Goal: Find specific page/section: Find specific page/section

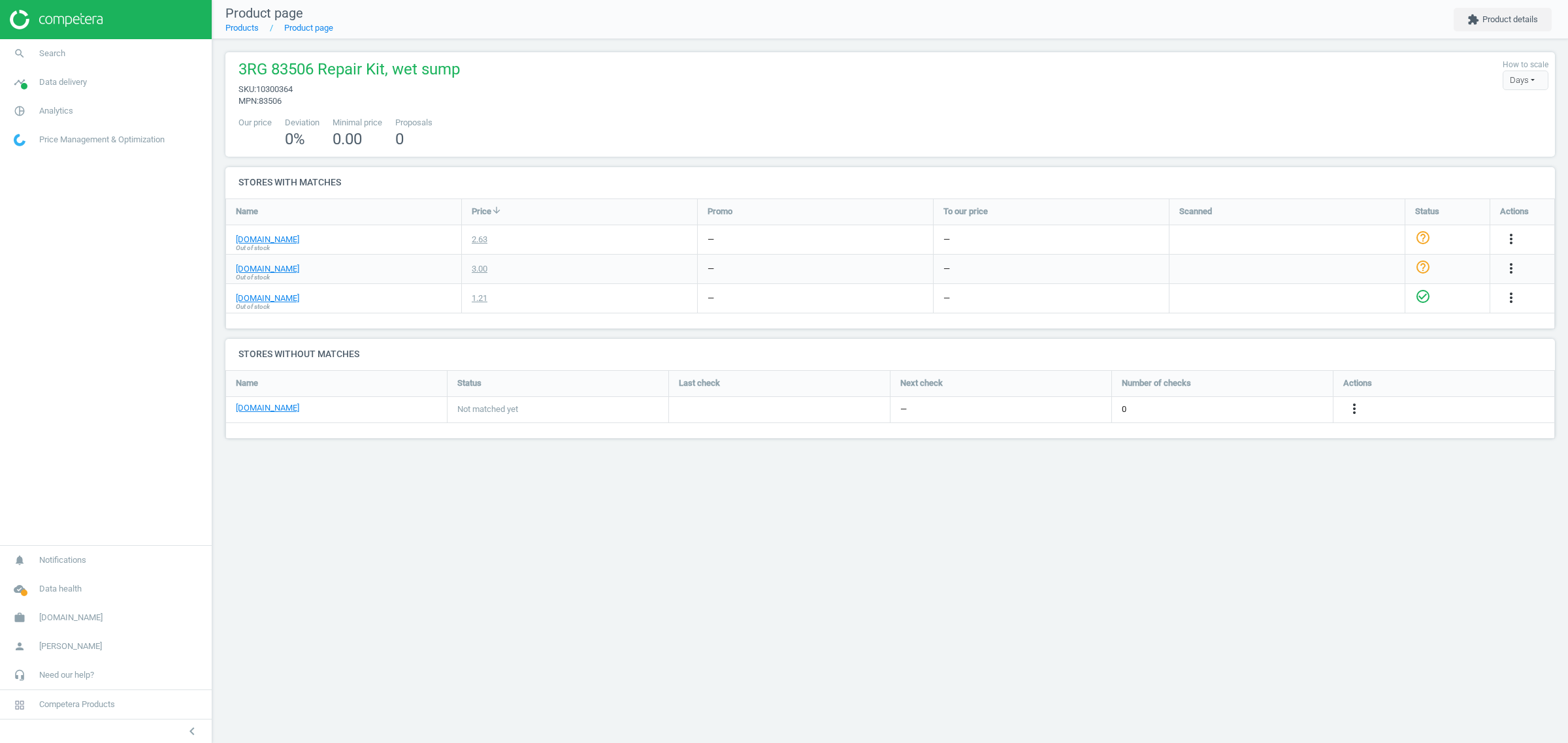
scroll to position [94, 1354]
click at [67, 615] on span "[DOMAIN_NAME]" at bounding box center [70, 617] width 63 height 11
click at [37, 582] on span "Switch campaign" at bounding box center [43, 578] width 58 height 10
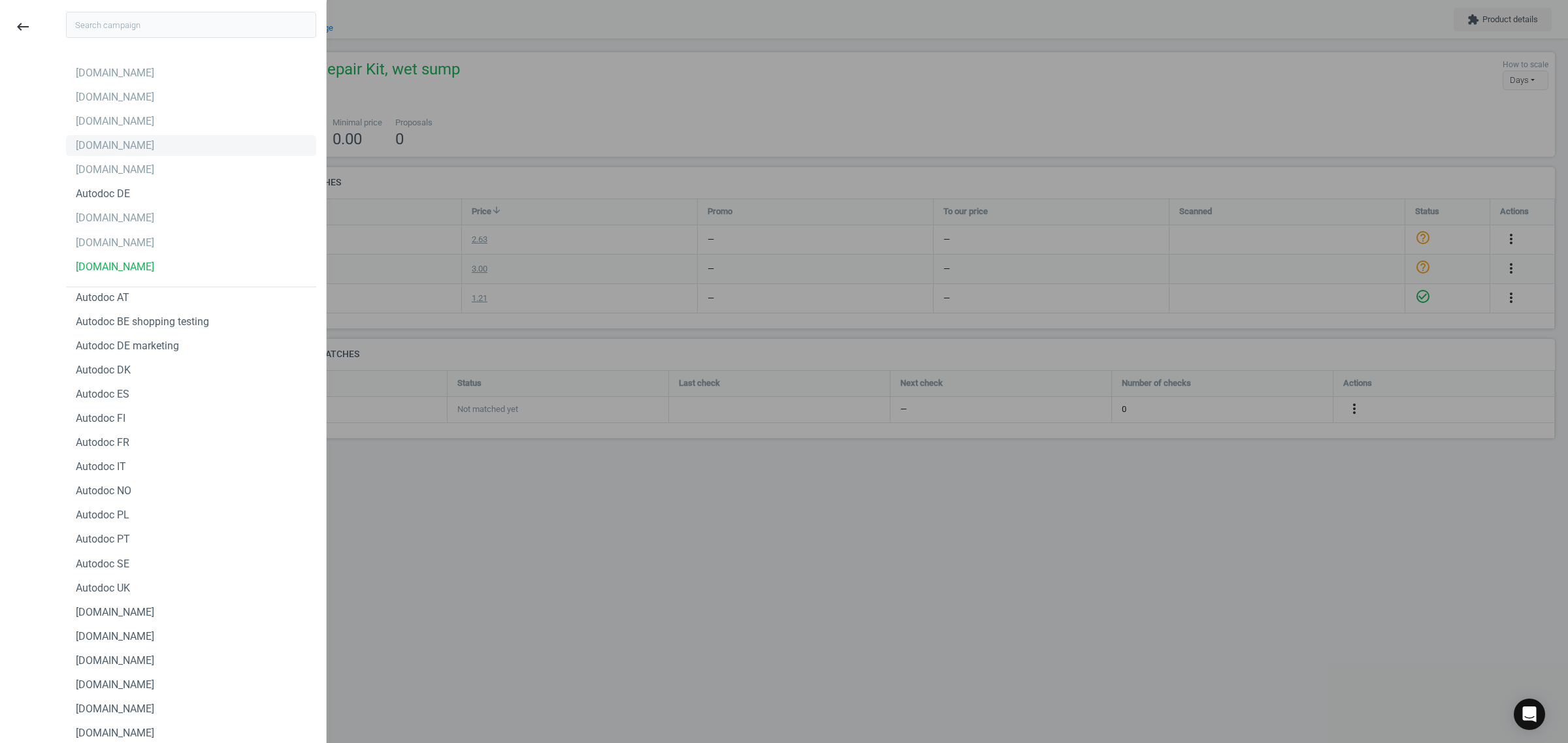
click at [139, 149] on div "[DOMAIN_NAME]" at bounding box center [191, 146] width 250 height 21
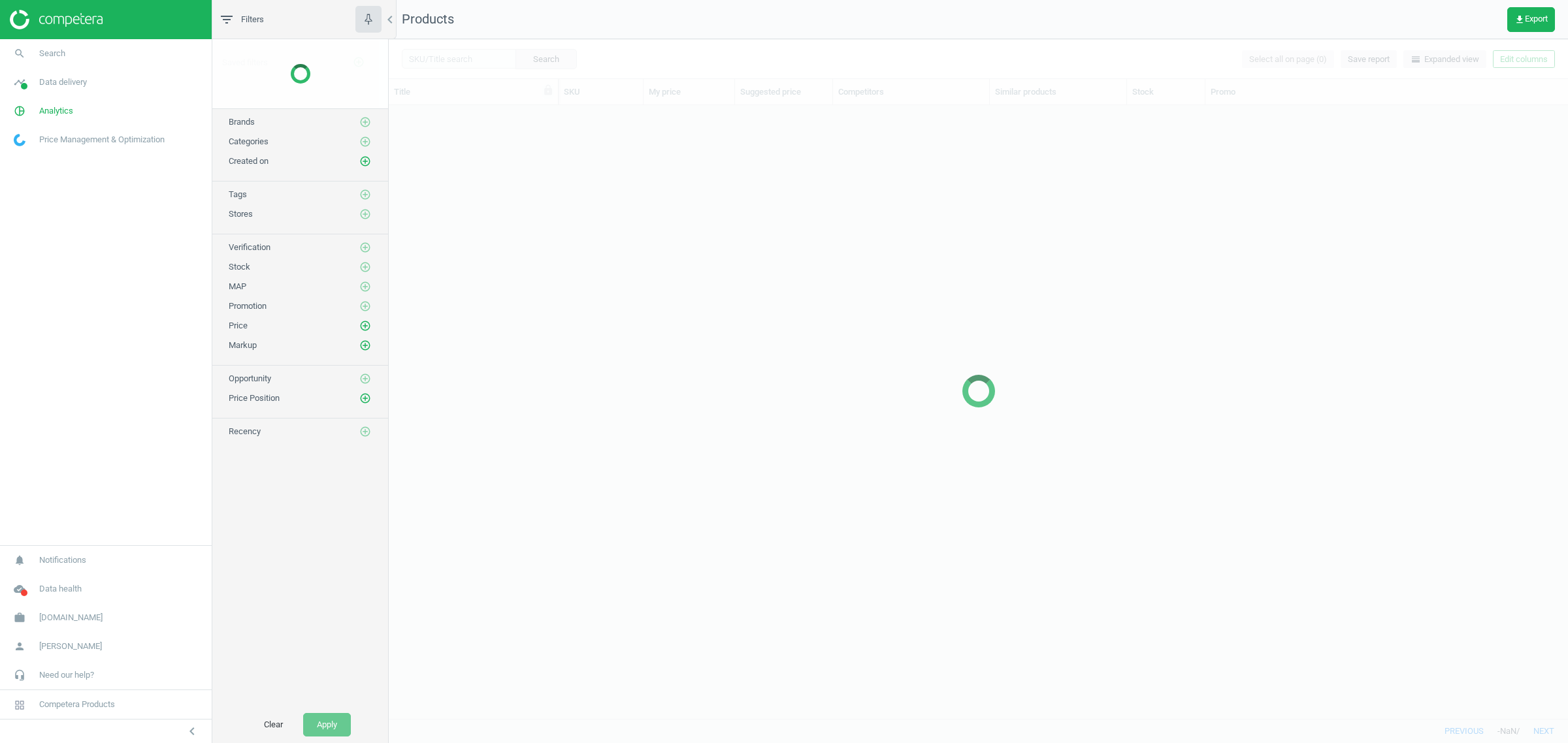
scroll to position [601, 1167]
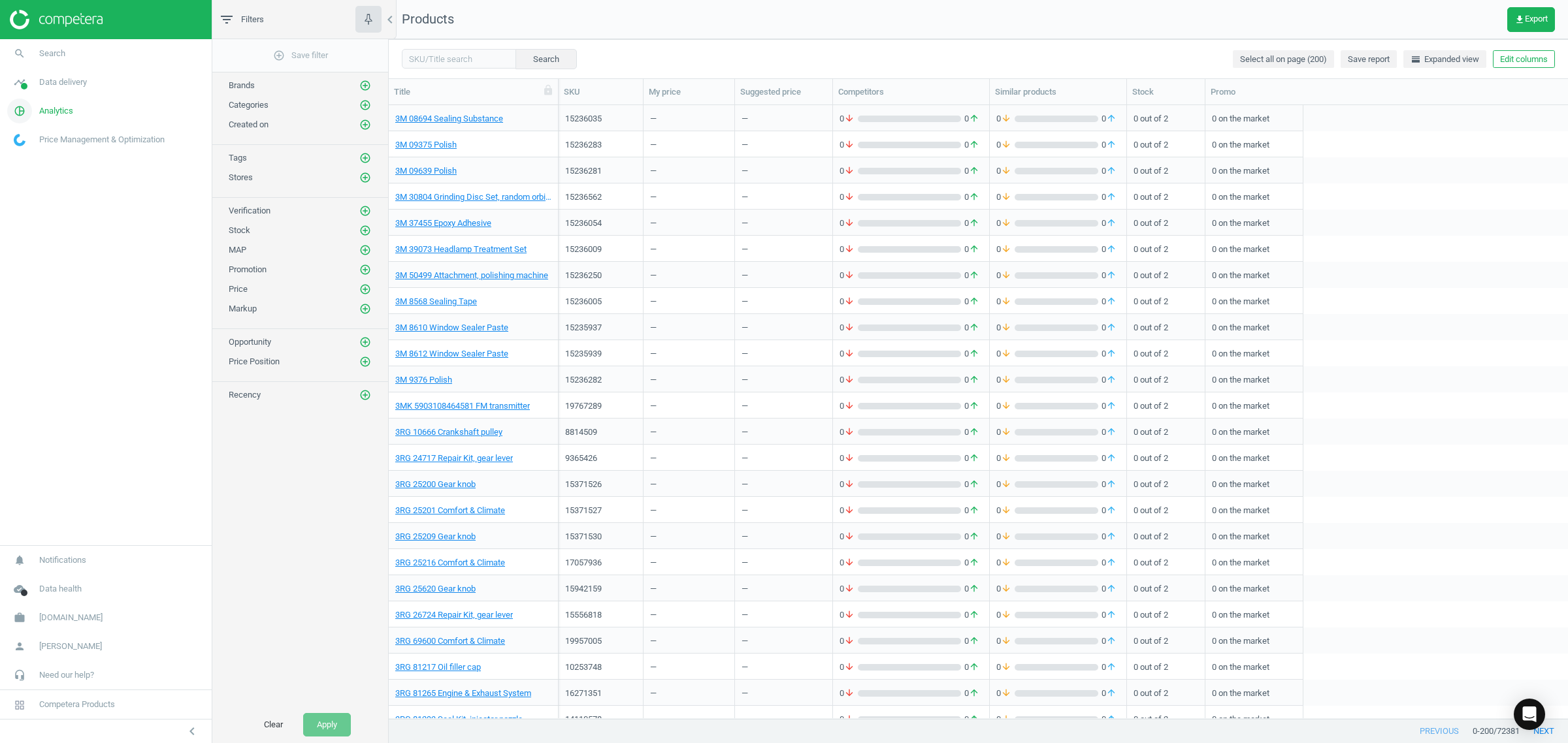
click at [43, 112] on span "Analytics" at bounding box center [56, 111] width 34 height 11
click at [433, 50] on input "text" at bounding box center [458, 59] width 115 height 20
paste input "207172"
type input "207172"
click at [538, 56] on button "Search" at bounding box center [545, 59] width 62 height 20
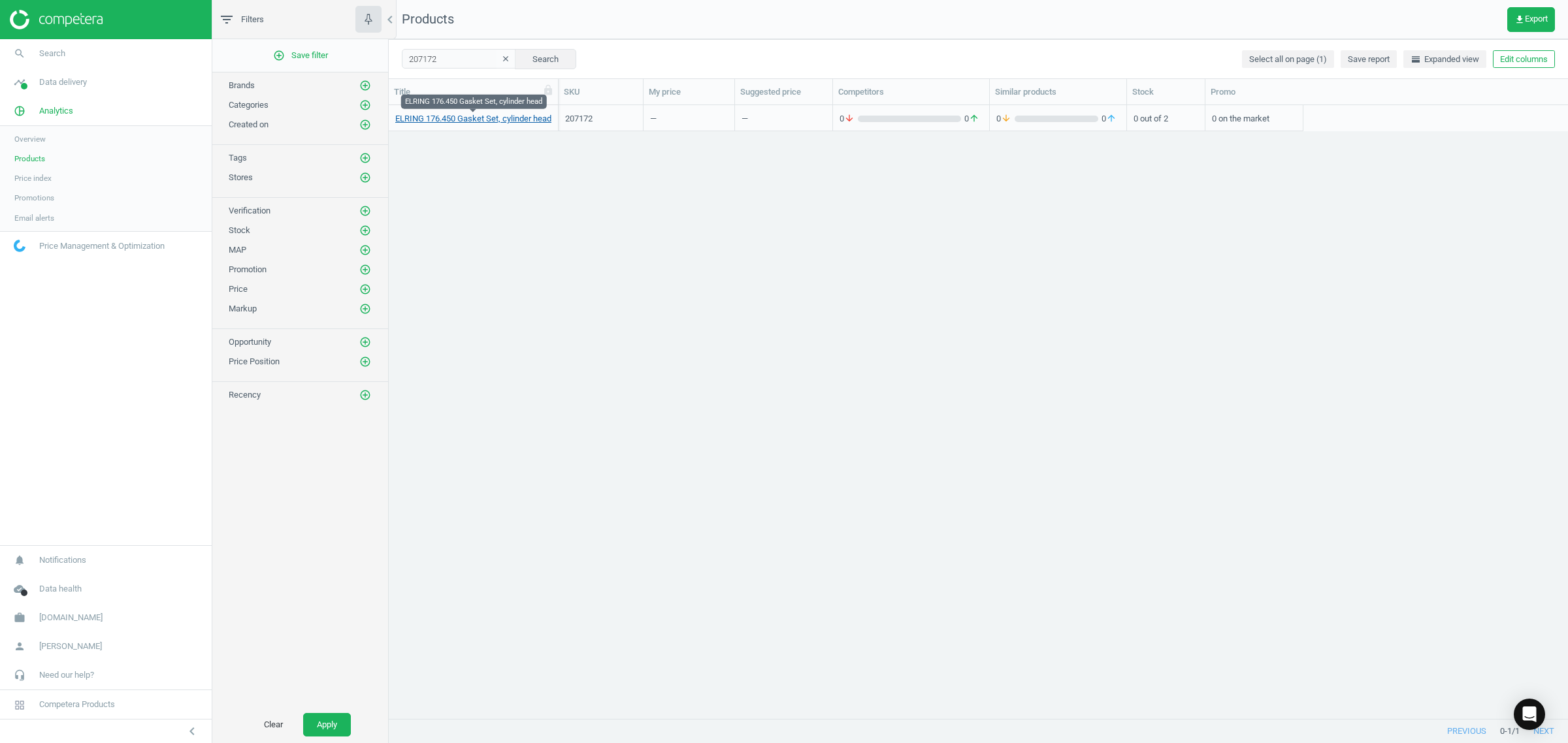
click at [500, 118] on link "ELRING 176.450 Gasket Set, cylinder head" at bounding box center [472, 118] width 156 height 11
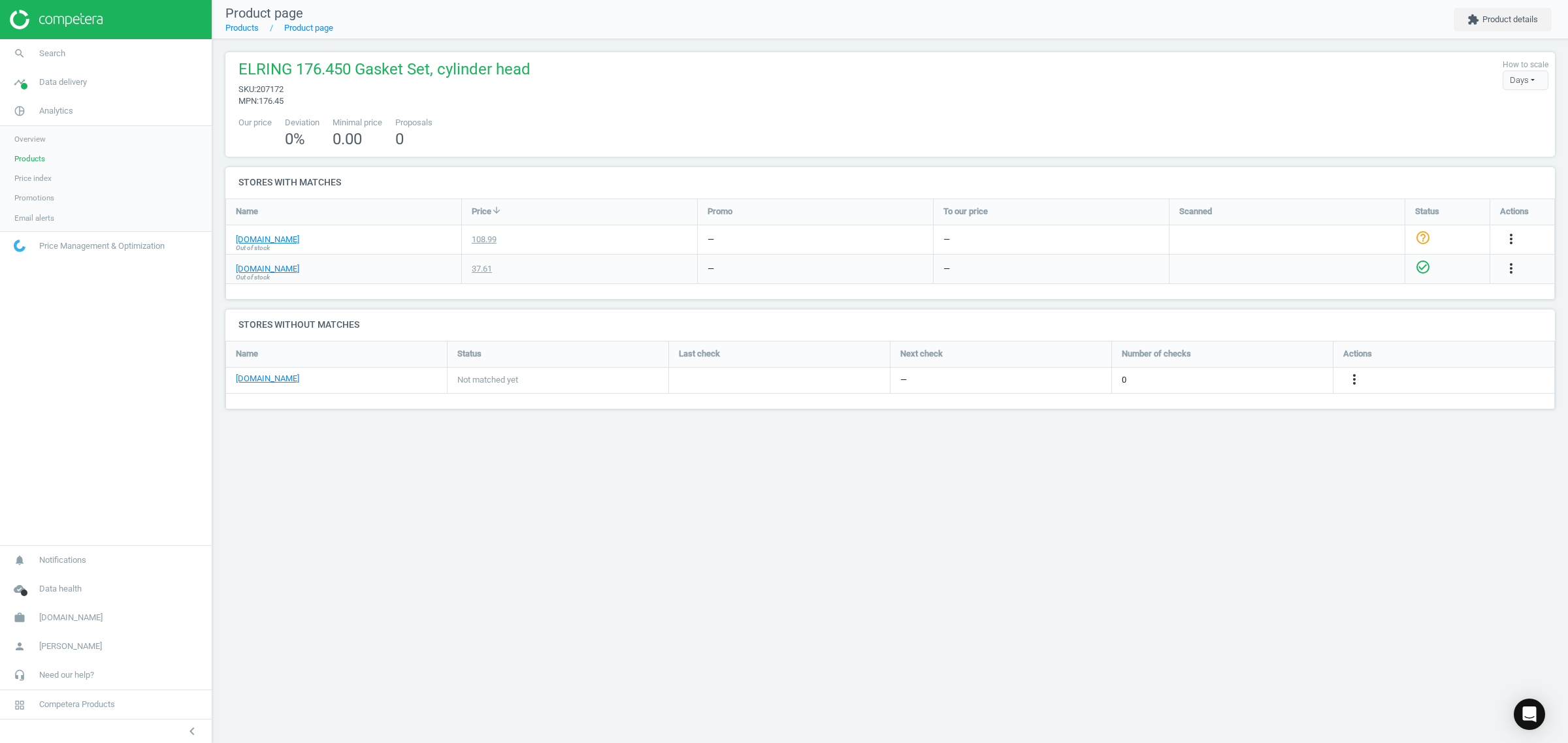
scroll to position [94, 1354]
click at [27, 164] on span "Products" at bounding box center [29, 158] width 30 height 10
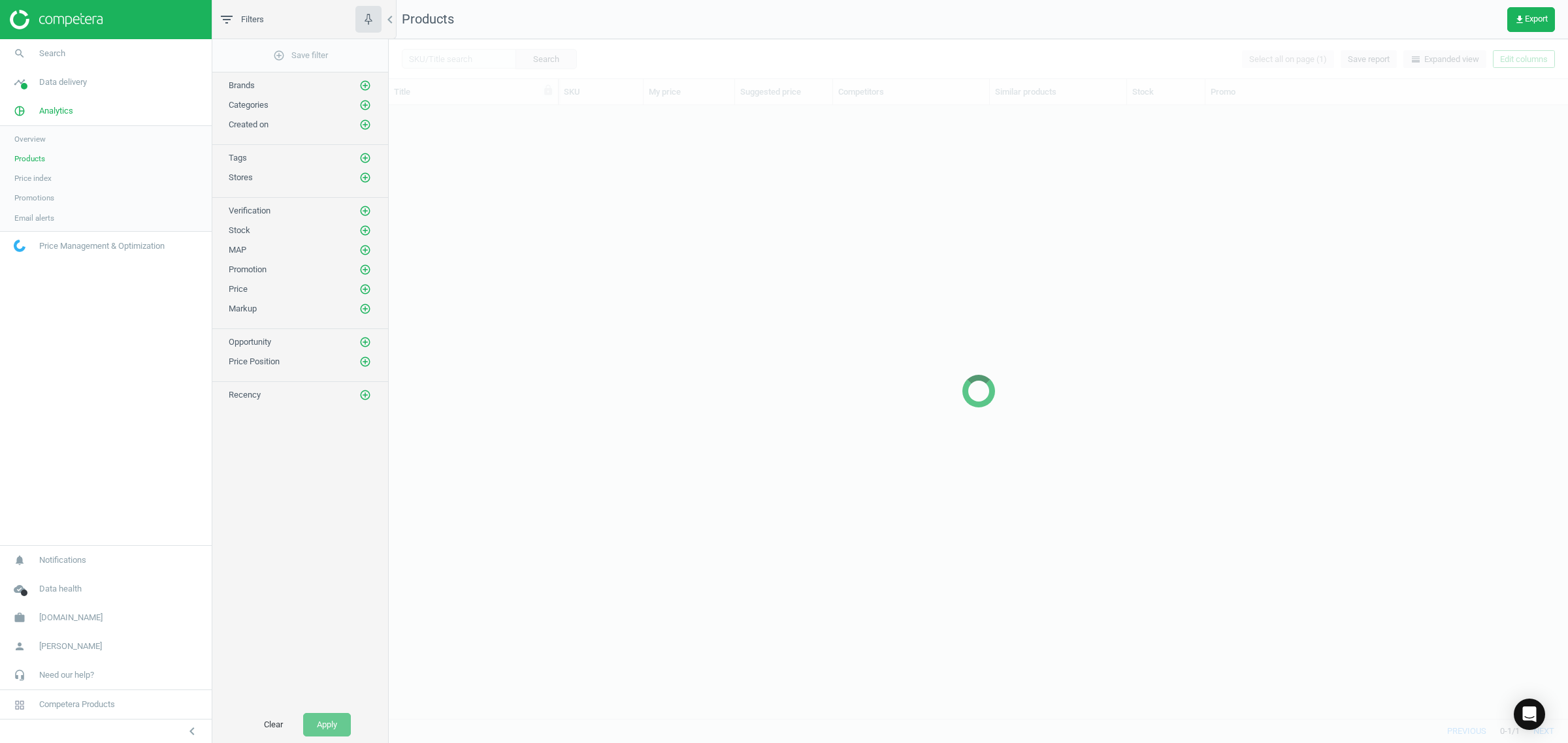
scroll to position [601, 1167]
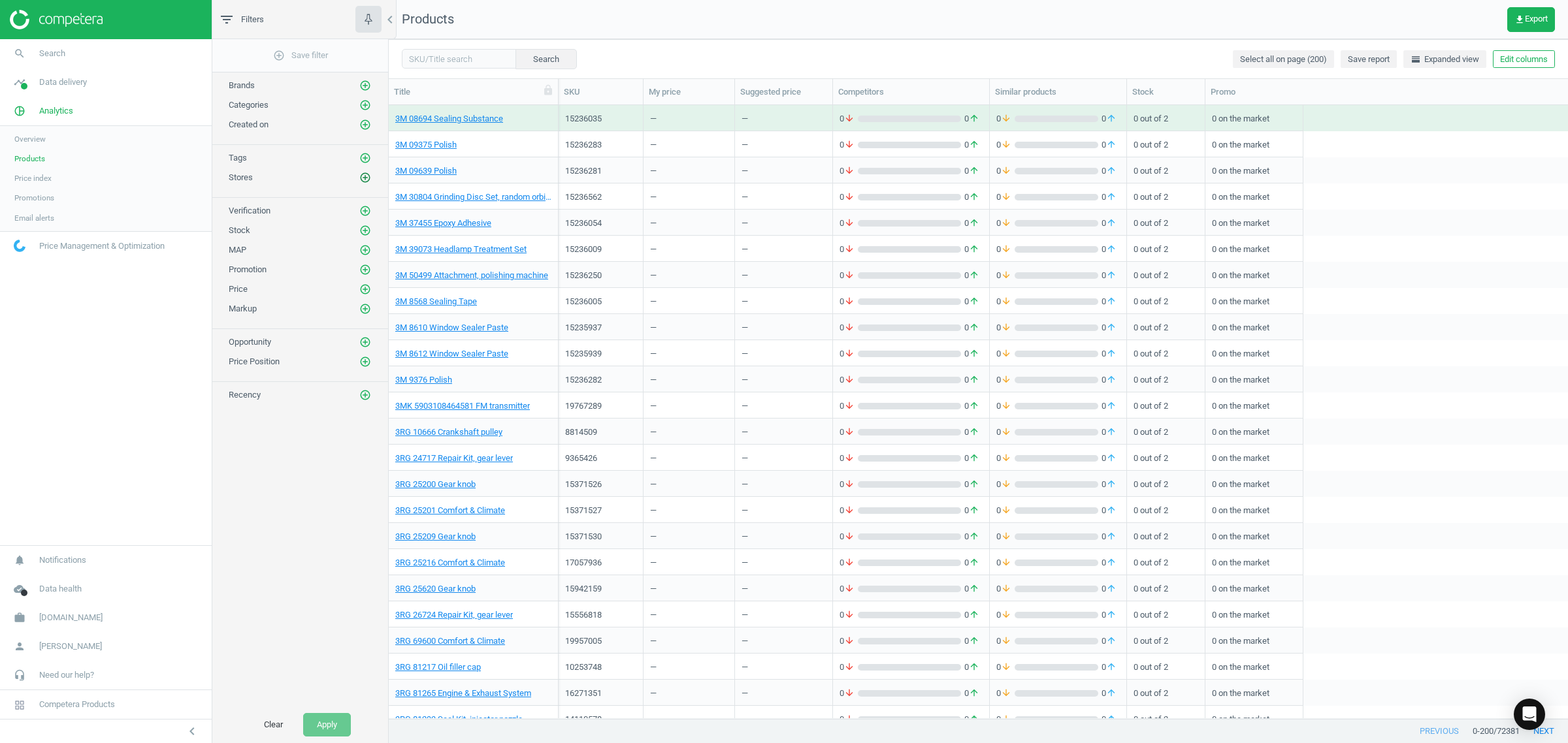
click at [365, 181] on icon "add_circle_outline" at bounding box center [365, 177] width 11 height 11
